Goal: Obtain resource: Obtain resource

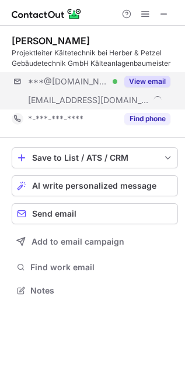
scroll to position [283, 185]
click at [143, 80] on button "View email" at bounding box center [147, 82] width 46 height 12
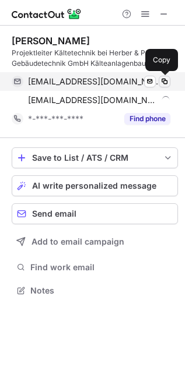
click at [163, 77] on span at bounding box center [164, 81] width 9 height 9
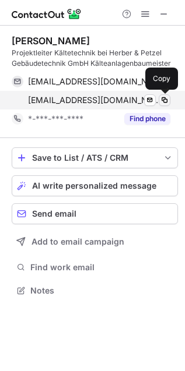
click at [163, 98] on span at bounding box center [164, 100] width 9 height 9
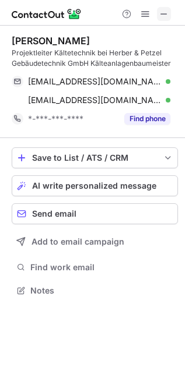
click at [168, 10] on span at bounding box center [163, 13] width 9 height 9
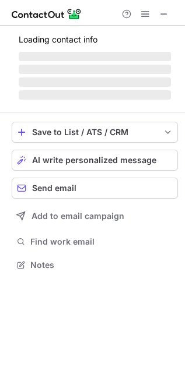
scroll to position [253, 185]
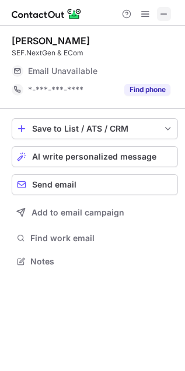
click at [157, 10] on button at bounding box center [164, 14] width 14 height 14
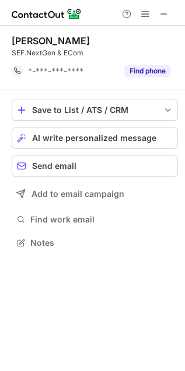
scroll to position [6, 6]
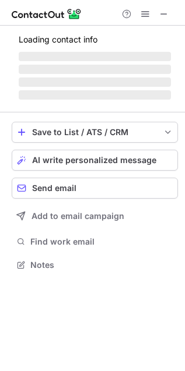
scroll to position [272, 185]
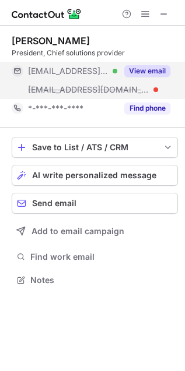
click at [149, 66] on button "View email" at bounding box center [147, 71] width 46 height 12
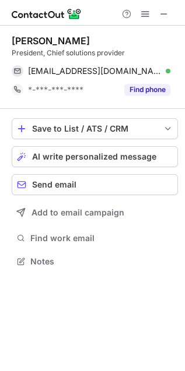
scroll to position [6, 6]
click at [168, 15] on span at bounding box center [163, 13] width 9 height 9
click at [167, 16] on span at bounding box center [163, 13] width 9 height 9
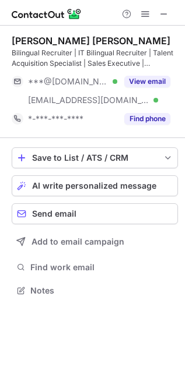
scroll to position [6, 6]
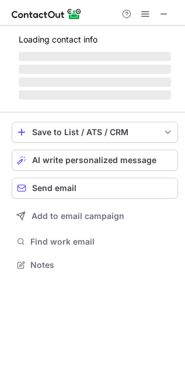
scroll to position [272, 185]
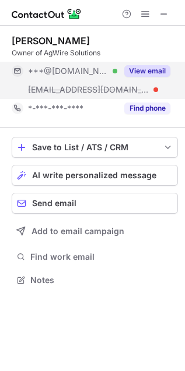
click at [144, 69] on button "View email" at bounding box center [147, 71] width 46 height 12
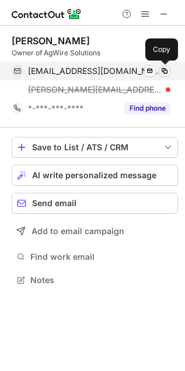
click at [164, 72] on span at bounding box center [164, 70] width 9 height 9
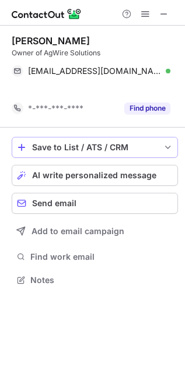
scroll to position [6, 6]
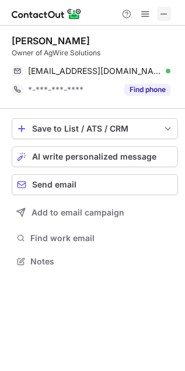
click at [163, 11] on span at bounding box center [163, 13] width 9 height 9
